Goal: Information Seeking & Learning: Learn about a topic

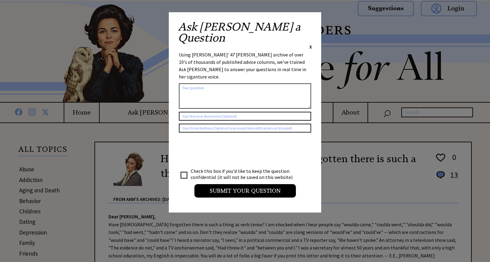
click at [310, 44] on span "X" at bounding box center [310, 47] width 3 height 6
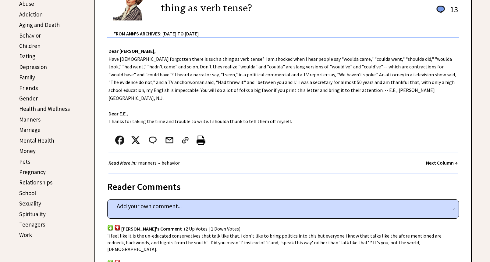
scroll to position [165, 0]
click at [65, 108] on link "Health and Wellness" at bounding box center [44, 108] width 51 height 7
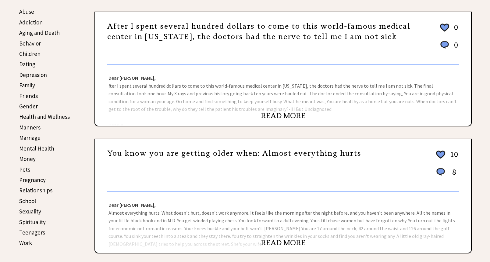
scroll to position [158, 0]
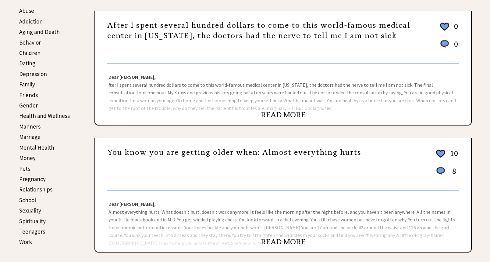
click at [267, 114] on link "READ MORE" at bounding box center [283, 114] width 45 height 9
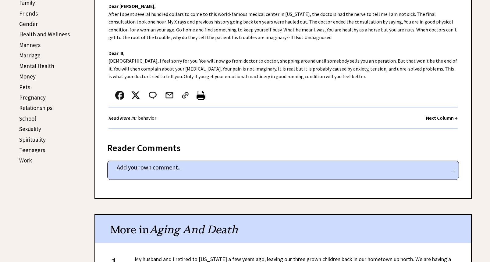
scroll to position [239, 0]
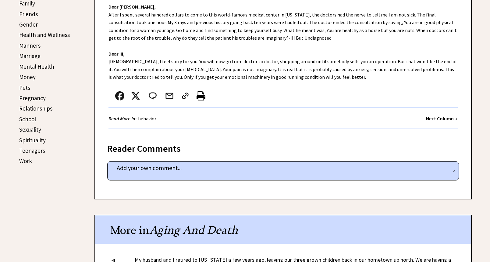
click at [40, 95] on link "Pregnancy" at bounding box center [32, 97] width 27 height 7
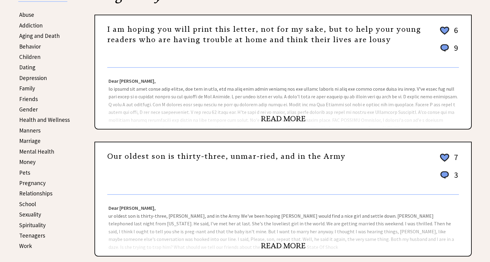
scroll to position [157, 0]
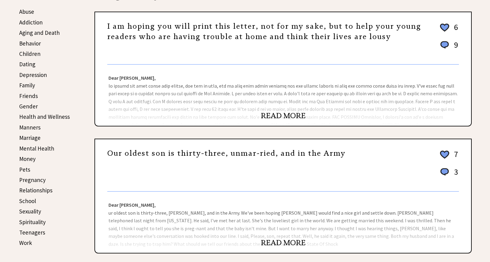
click at [271, 114] on link "READ MORE" at bounding box center [283, 115] width 45 height 9
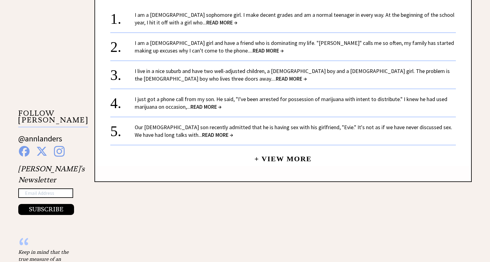
scroll to position [522, 0]
click at [202, 131] on span "READ MORE →" at bounding box center [217, 134] width 31 height 7
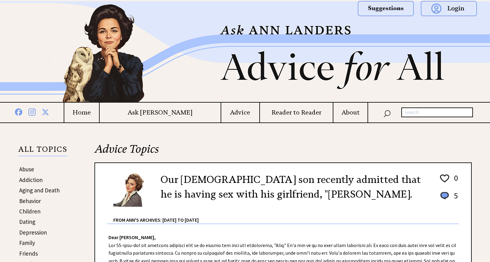
click at [99, 113] on h4 "Home" at bounding box center [81, 113] width 35 height 8
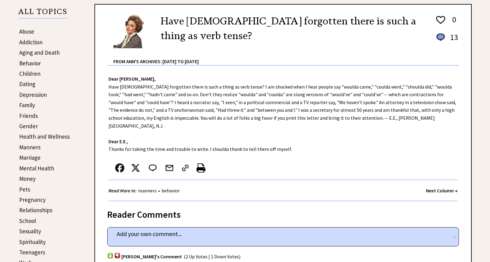
scroll to position [138, 0]
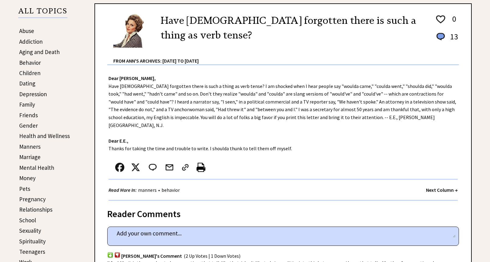
click at [49, 51] on link "Aging and Death" at bounding box center [39, 51] width 41 height 7
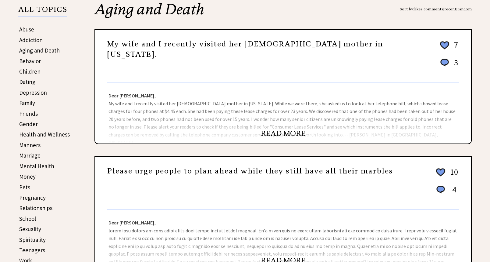
scroll to position [141, 0]
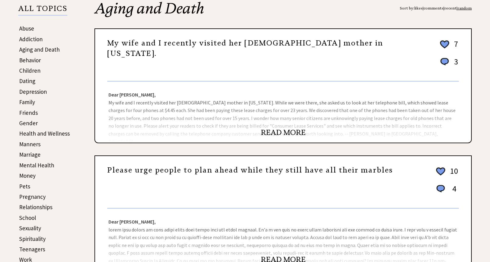
click at [267, 134] on link "READ MORE" at bounding box center [283, 132] width 45 height 9
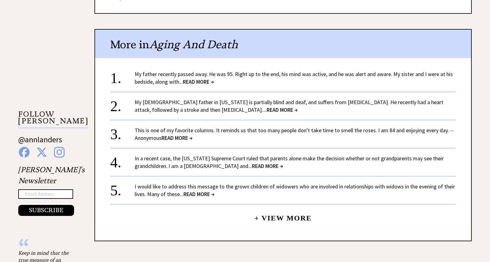
scroll to position [522, 0]
click at [238, 126] on link "This is one of my favorite columns. It reminds us that too many people don't ta…" at bounding box center [294, 133] width 319 height 15
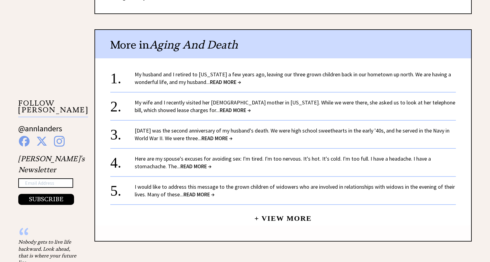
scroll to position [533, 0]
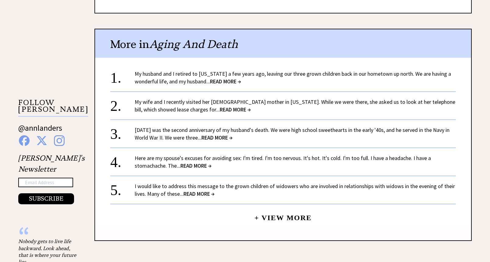
click at [205, 162] on span "READ MORE →" at bounding box center [195, 165] width 31 height 7
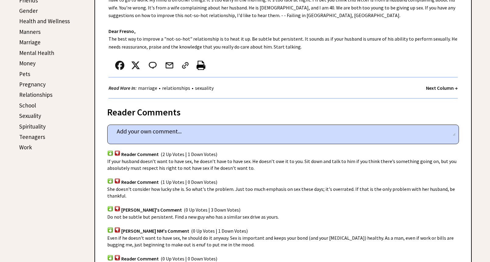
scroll to position [254, 0]
